Goal: Use online tool/utility: Utilize a website feature to perform a specific function

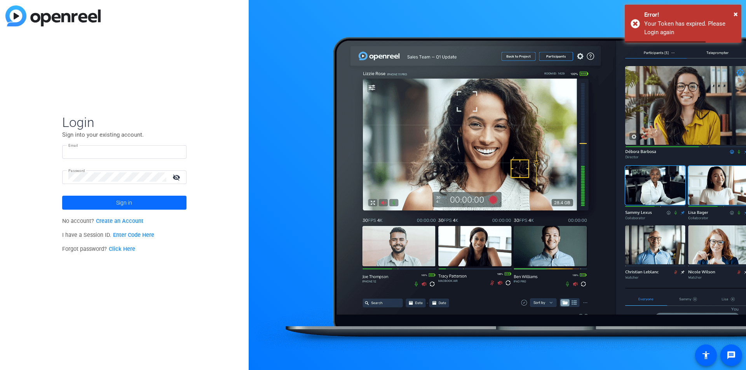
type input "[EMAIL_ADDRESS][PERSON_NAME][DOMAIN_NAME]"
click at [138, 205] on span at bounding box center [124, 203] width 124 height 19
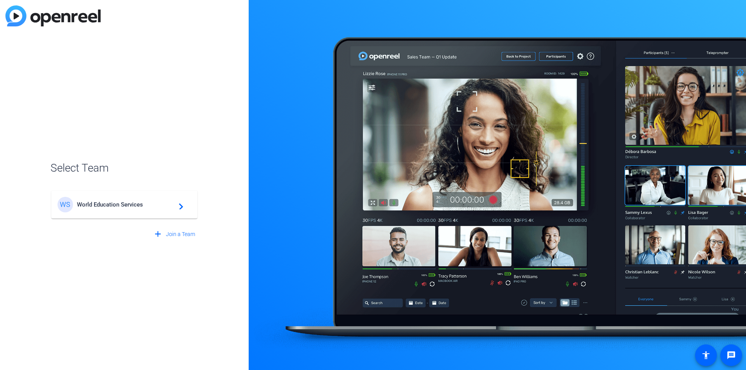
click at [140, 205] on span "World Education Services" at bounding box center [125, 204] width 97 height 7
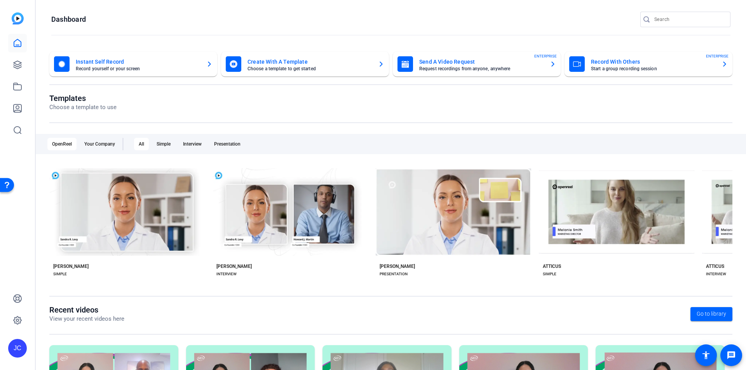
click at [294, 61] on mat-card-title "Create With A Template" at bounding box center [310, 61] width 124 height 9
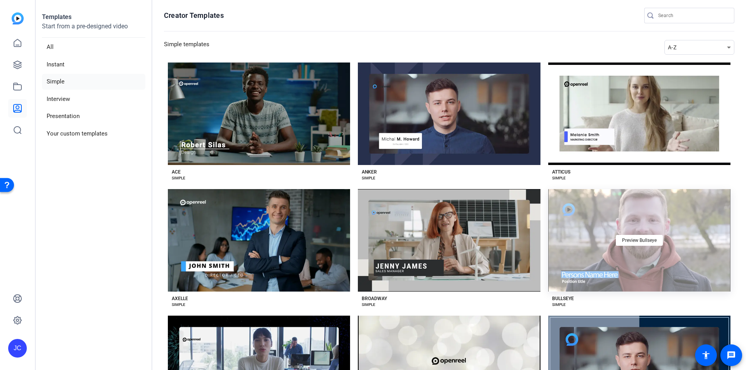
scroll to position [155, 0]
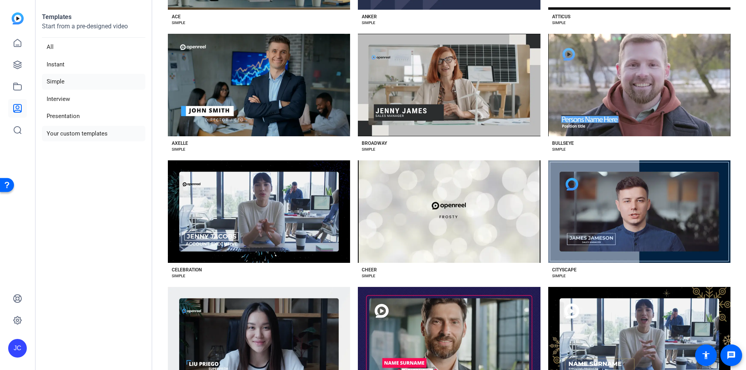
click at [100, 130] on li "Your custom templates" at bounding box center [93, 134] width 103 height 16
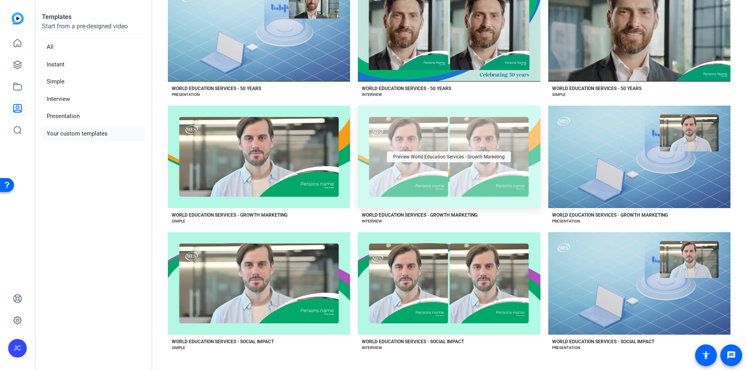
click at [473, 152] on div "Preview World Education Services - Growth Marketing" at bounding box center [449, 157] width 124 height 11
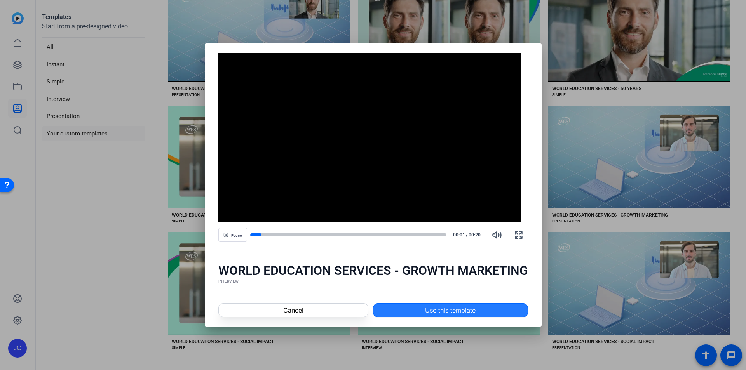
click at [439, 313] on span "Use this template" at bounding box center [450, 310] width 51 height 9
